Goal: Navigation & Orientation: Understand site structure

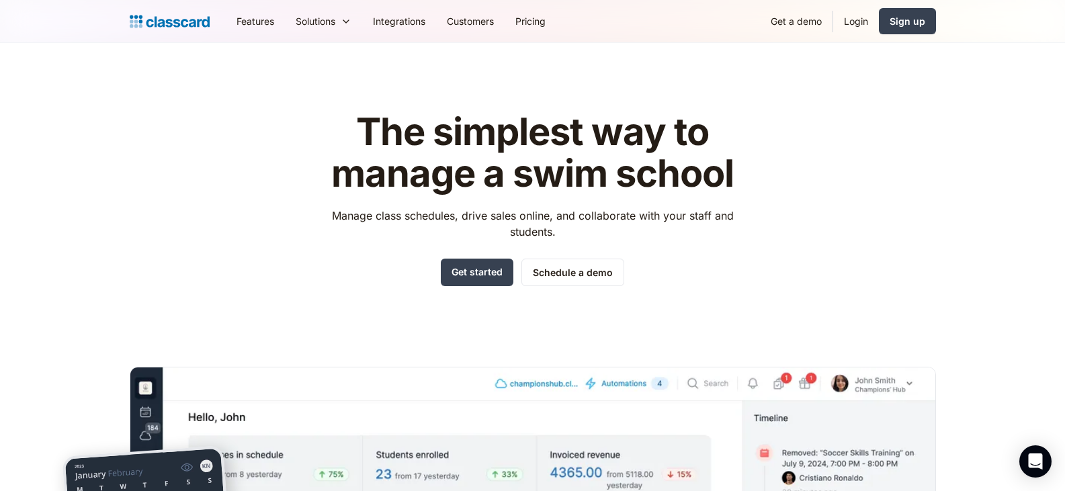
click at [179, 17] on img "home" at bounding box center [170, 21] width 80 height 19
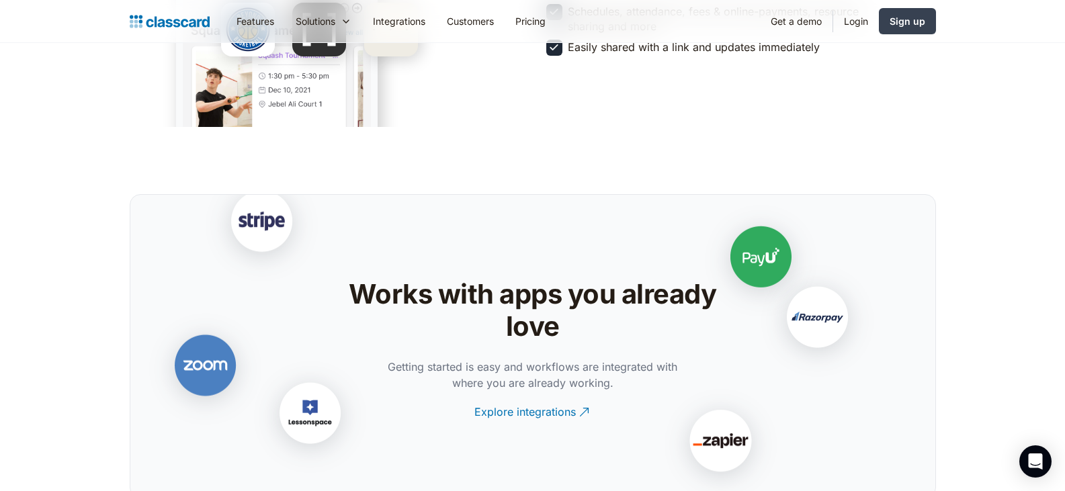
scroll to position [2619, 0]
click at [389, 20] on link "Integrations" at bounding box center [399, 21] width 74 height 30
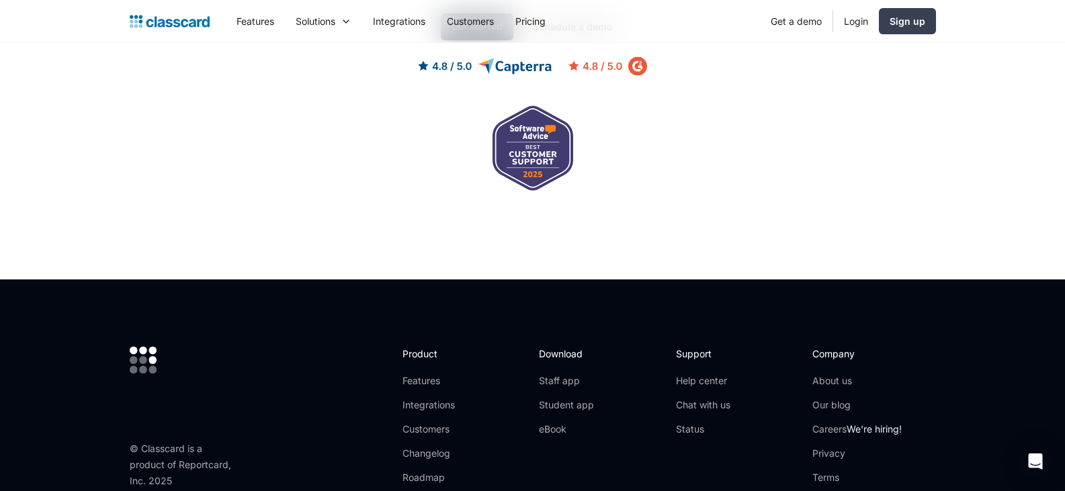
scroll to position [3345, 0]
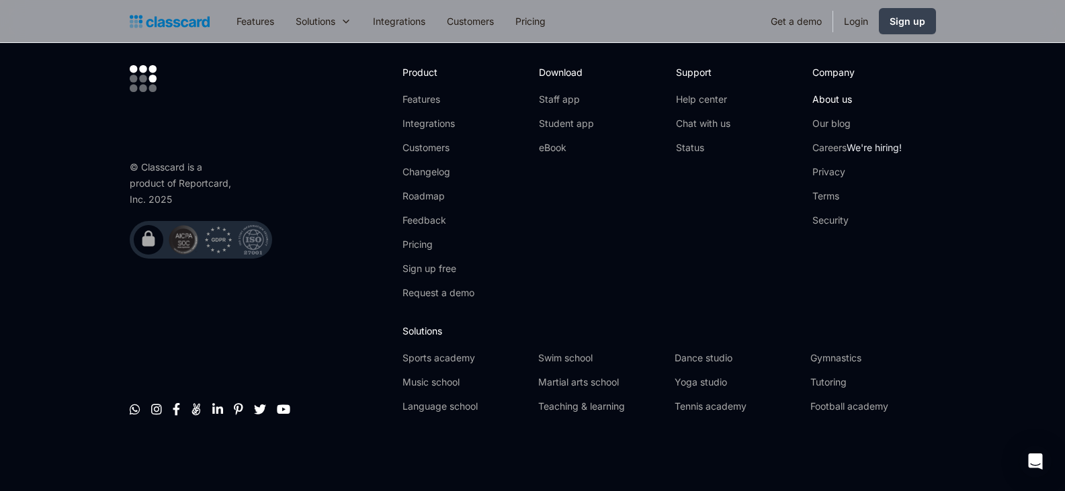
click at [843, 99] on link "About us" at bounding box center [856, 99] width 89 height 13
